Goal: Navigation & Orientation: Understand site structure

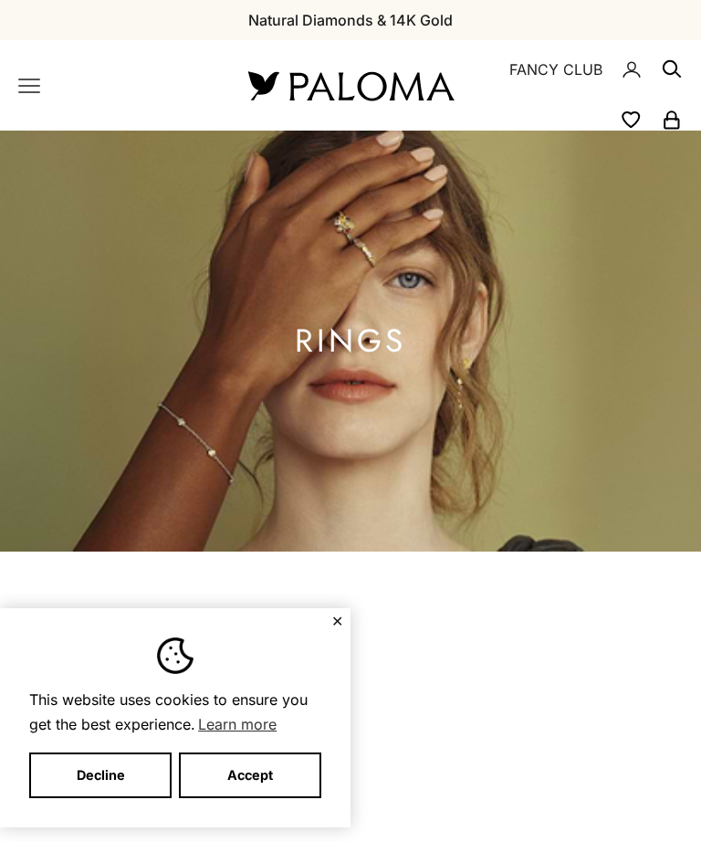
scroll to position [4300, 0]
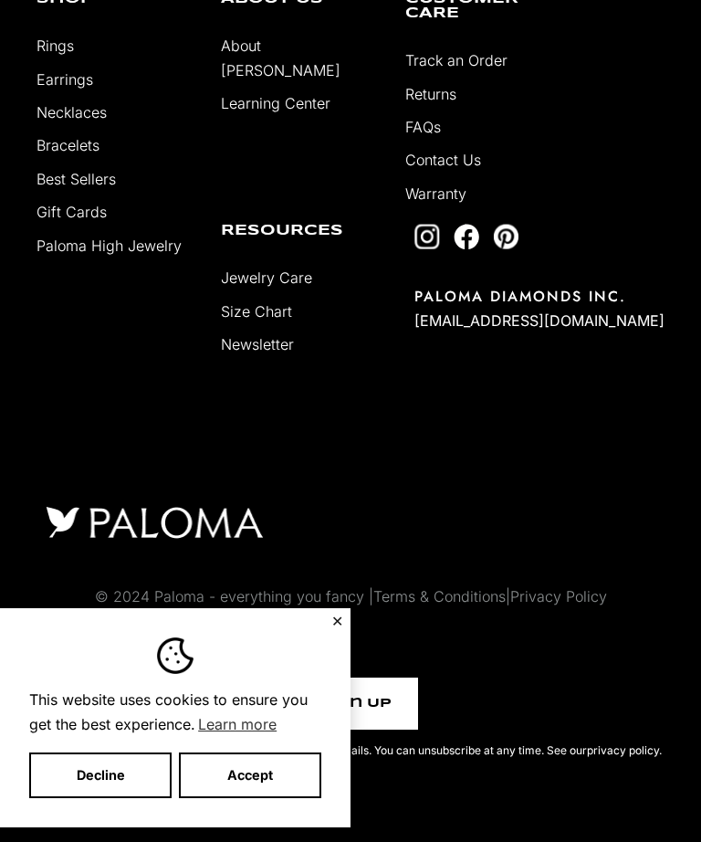
click at [244, 798] on button "Accept" at bounding box center [250, 775] width 142 height 46
click at [236, 798] on button "Accept" at bounding box center [250, 775] width 142 height 46
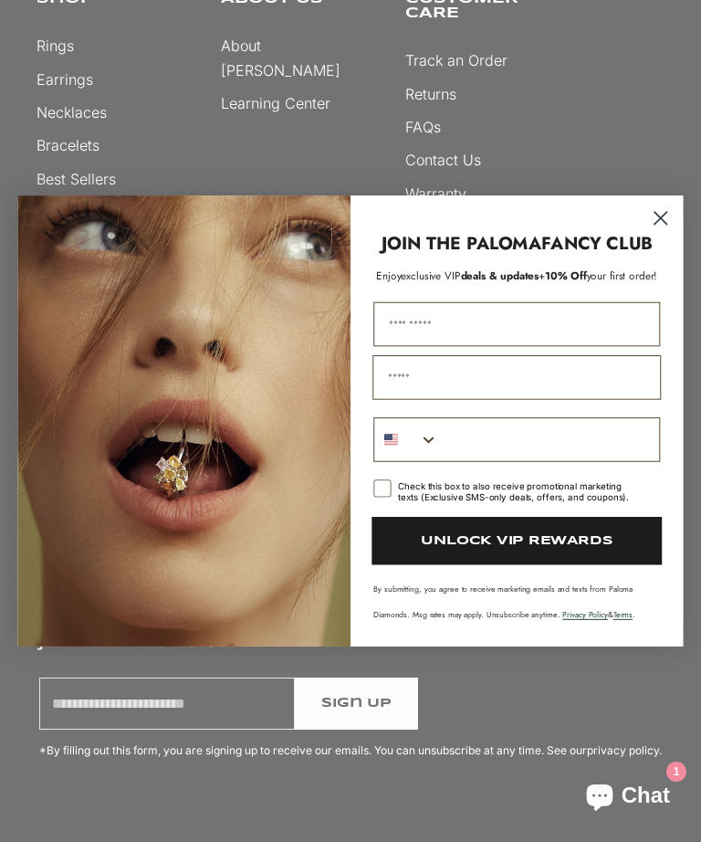
scroll to position [0, 0]
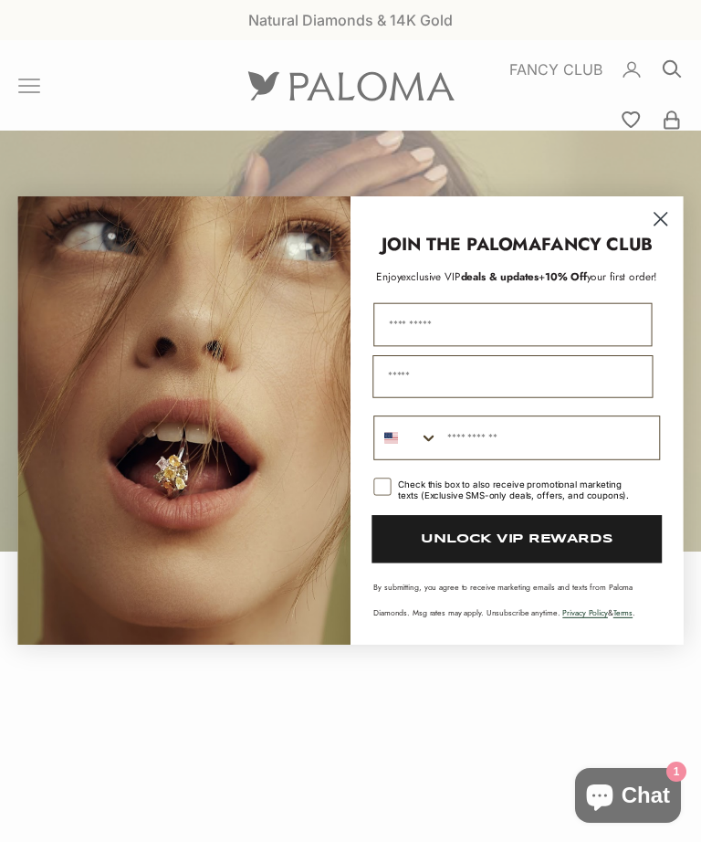
click at [648, 225] on circle "Close dialog" at bounding box center [660, 218] width 29 height 29
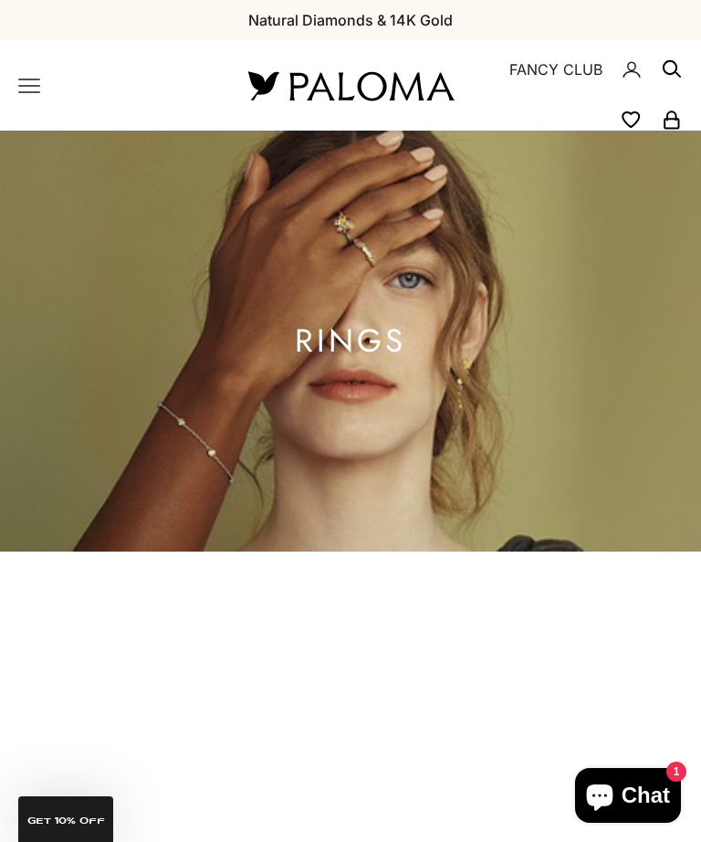
click at [0, 0] on button "By Category" at bounding box center [0, 0] width 0 height 0
click at [0, 0] on icon "button" at bounding box center [0, 0] width 0 height 0
click at [0, 0] on button "By Category" at bounding box center [0, 0] width 0 height 0
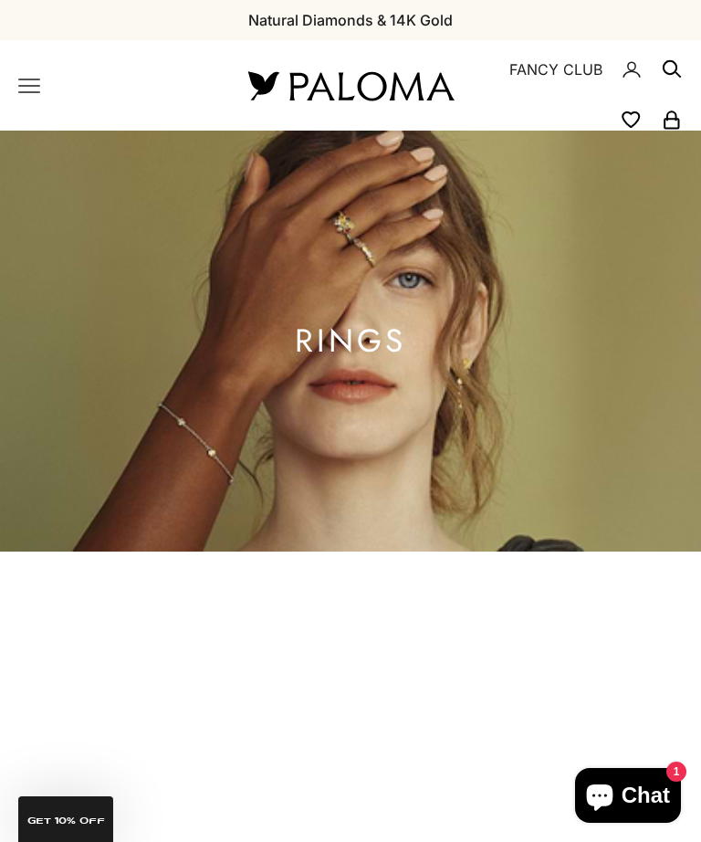
click at [0, 0] on button "By Color" at bounding box center [0, 0] width 0 height 0
click at [0, 0] on button "By Category" at bounding box center [0, 0] width 0 height 0
click at [0, 0] on icon "button" at bounding box center [0, 0] width 0 height 0
click at [0, 0] on button "By Category" at bounding box center [0, 0] width 0 height 0
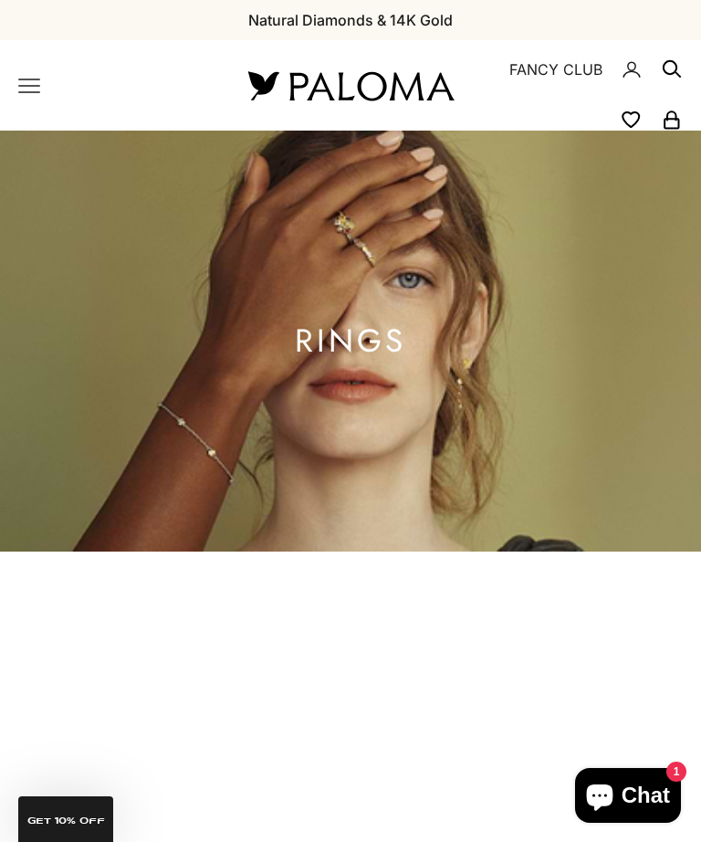
click at [0, 0] on icon "button" at bounding box center [0, 0] width 0 height 0
click at [0, 0] on button "By Category" at bounding box center [0, 0] width 0 height 0
